Goal: Navigation & Orientation: Find specific page/section

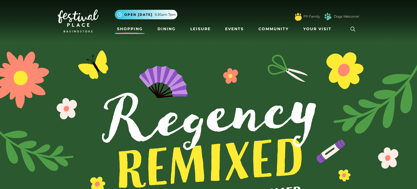
click at [122, 27] on link "Shopping" at bounding box center [130, 29] width 30 height 10
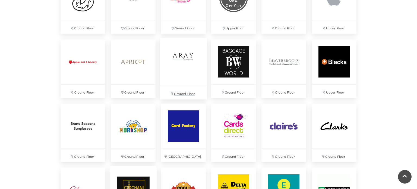
scroll to position [433, 0]
click at [277, 92] on p "Ground Floor" at bounding box center [284, 92] width 47 height 14
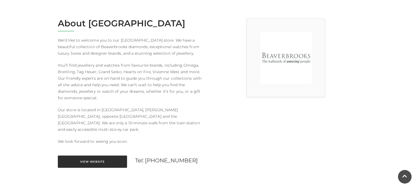
scroll to position [145, 0]
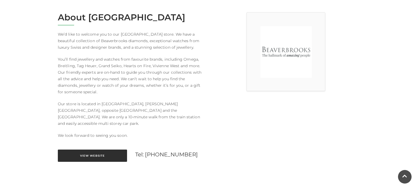
click at [103, 152] on link "View Website" at bounding box center [92, 155] width 69 height 12
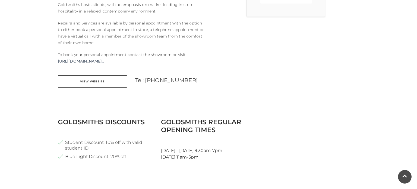
scroll to position [220, 0]
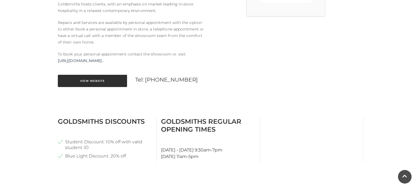
click at [110, 79] on link "View Website" at bounding box center [92, 81] width 69 height 12
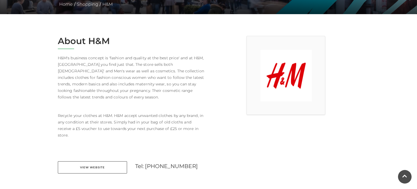
scroll to position [127, 0]
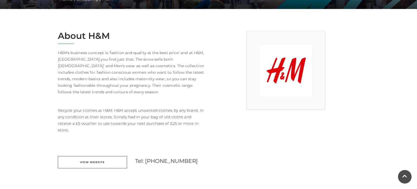
click at [92, 156] on link "View Website" at bounding box center [92, 162] width 69 height 12
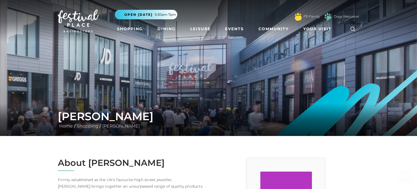
scroll to position [140, 0]
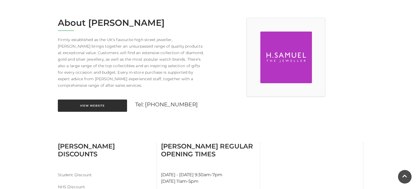
click at [96, 104] on link "View Website" at bounding box center [92, 105] width 69 height 12
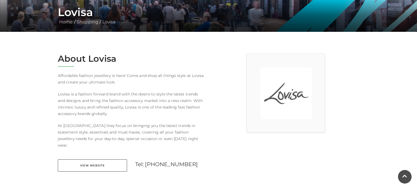
scroll to position [105, 0]
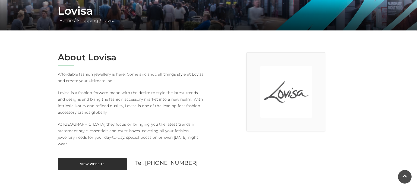
click at [102, 158] on link "View Website" at bounding box center [92, 164] width 69 height 12
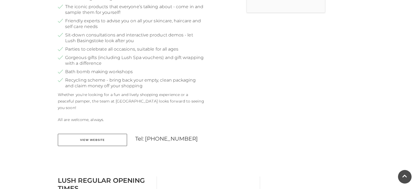
scroll to position [224, 0]
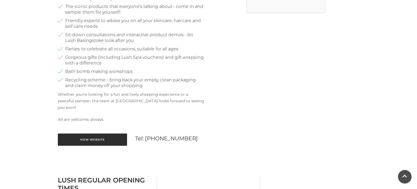
click at [122, 133] on link "View Website" at bounding box center [92, 139] width 69 height 12
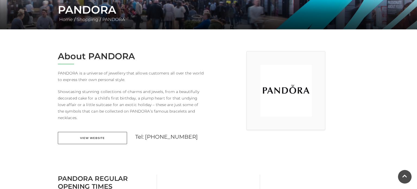
scroll to position [108, 0]
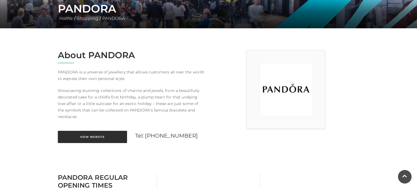
click at [112, 136] on link "View Website" at bounding box center [92, 137] width 69 height 12
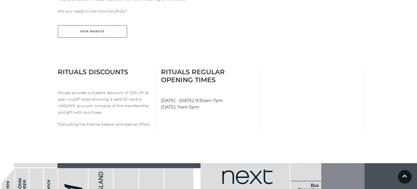
scroll to position [263, 0]
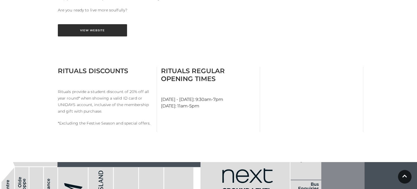
click at [104, 32] on link "View Website" at bounding box center [92, 30] width 69 height 12
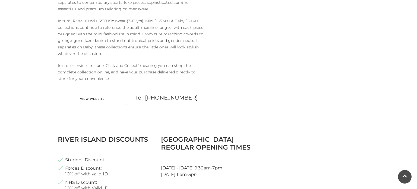
scroll to position [266, 0]
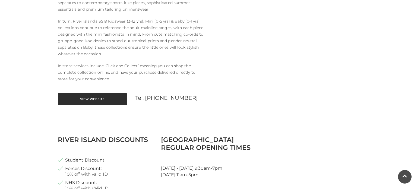
click at [119, 104] on link "View Website" at bounding box center [92, 99] width 69 height 12
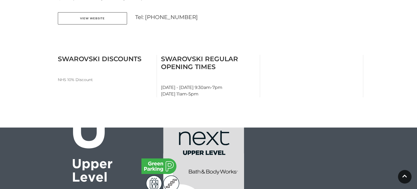
scroll to position [248, 0]
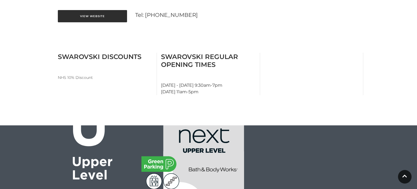
click at [108, 17] on link "View Website" at bounding box center [92, 16] width 69 height 12
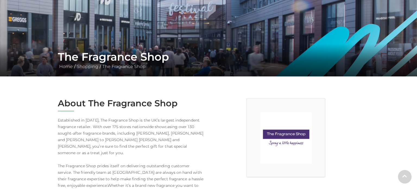
scroll to position [63, 0]
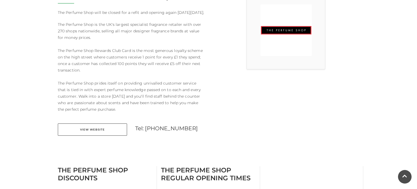
scroll to position [168, 0]
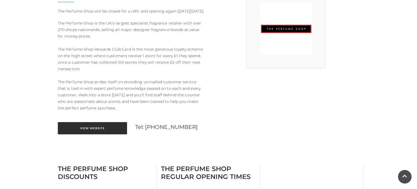
click at [120, 129] on link "View Website" at bounding box center [92, 128] width 69 height 12
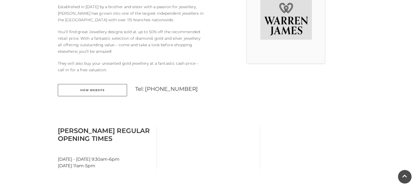
scroll to position [174, 0]
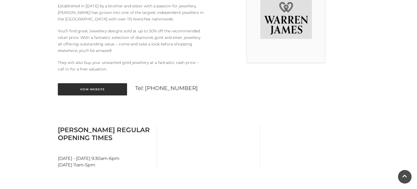
click at [87, 88] on link "View Website" at bounding box center [92, 89] width 69 height 12
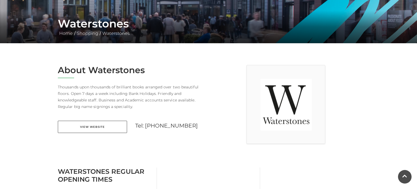
scroll to position [92, 0]
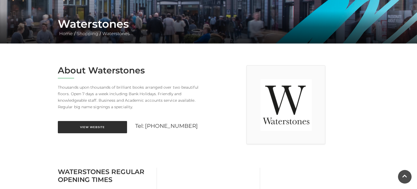
click at [109, 132] on link "View Website" at bounding box center [92, 127] width 69 height 12
